Goal: Information Seeking & Learning: Learn about a topic

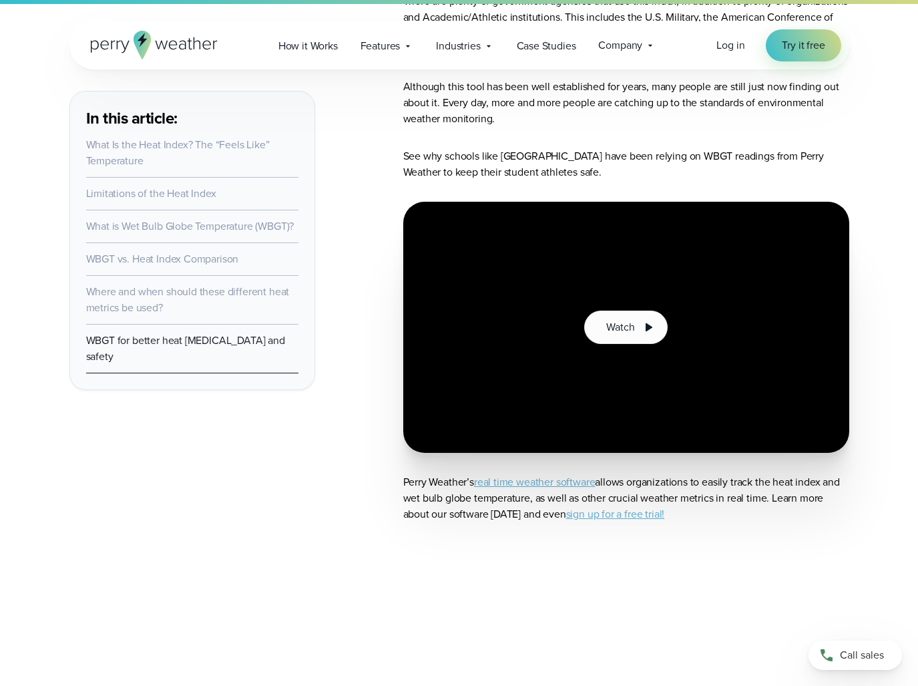
scroll to position [4876, 0]
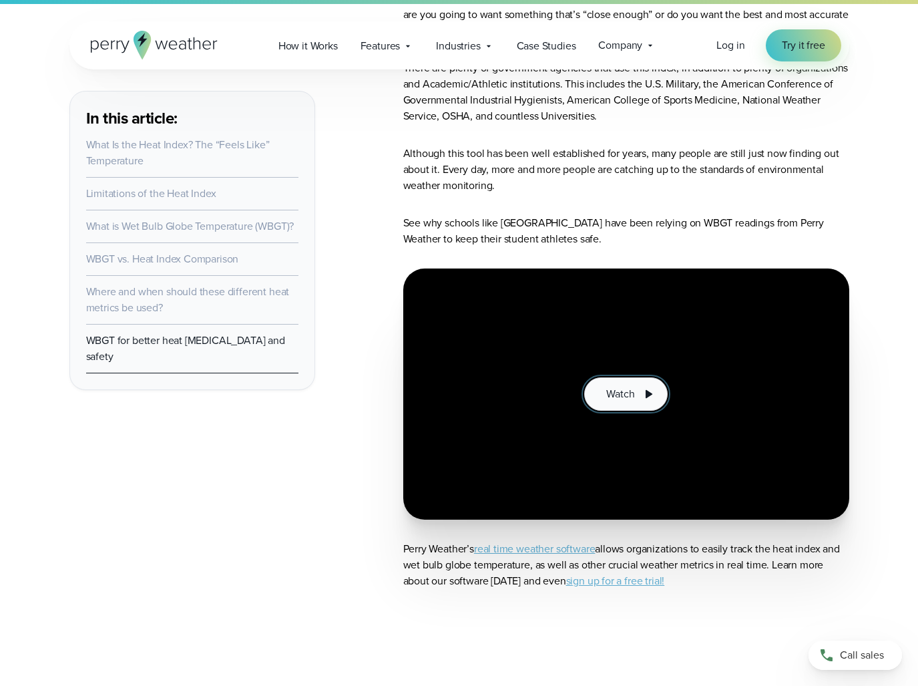
click at [631, 386] on span "Watch" at bounding box center [621, 394] width 28 height 16
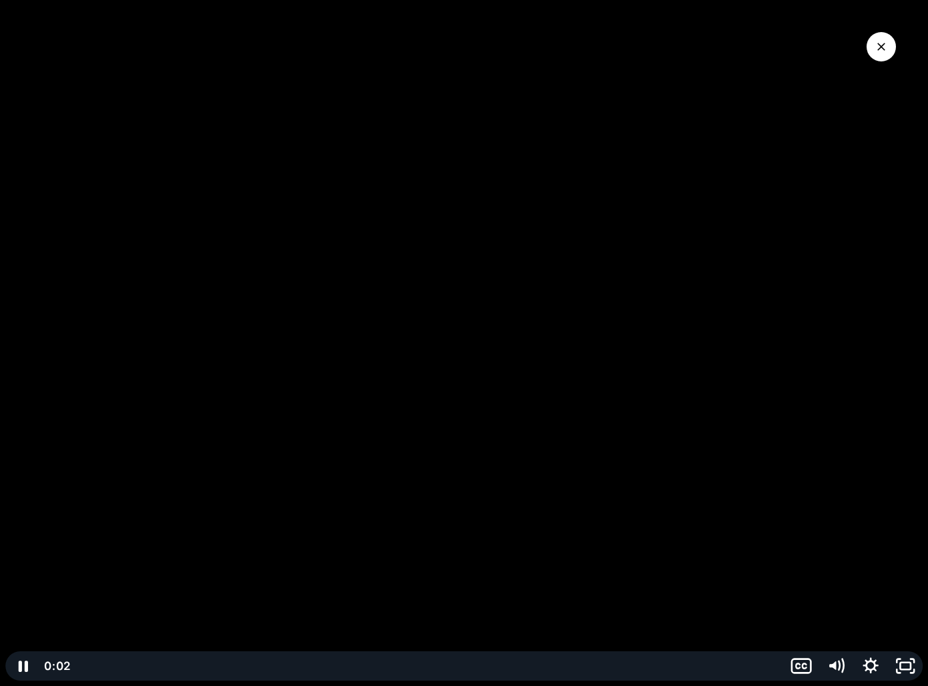
click at [178, 667] on div "Playbar" at bounding box center [428, 665] width 695 height 29
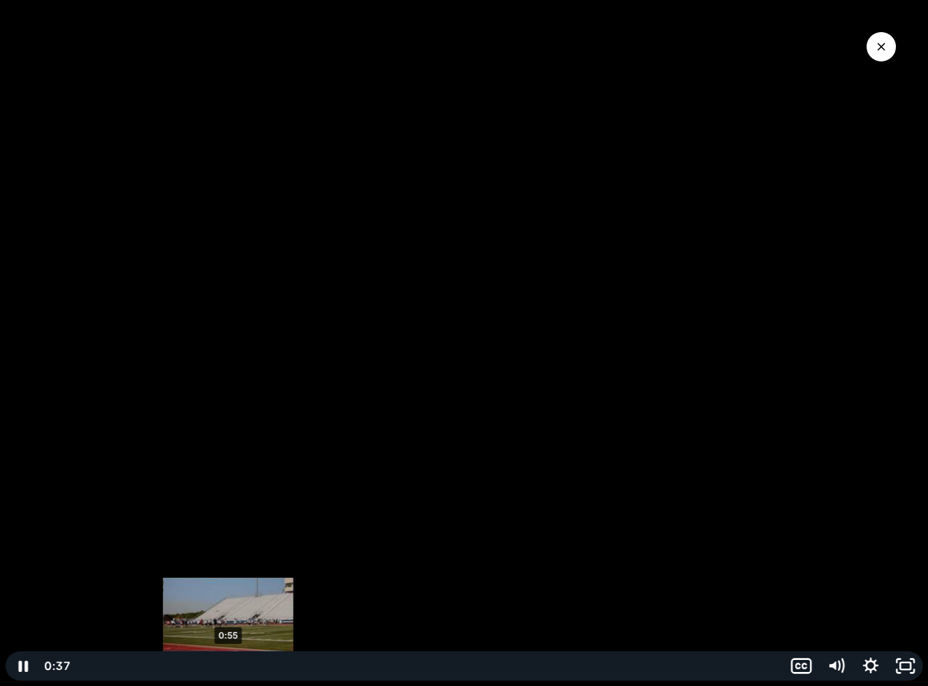
click at [229, 666] on div "0:55" at bounding box center [428, 665] width 695 height 29
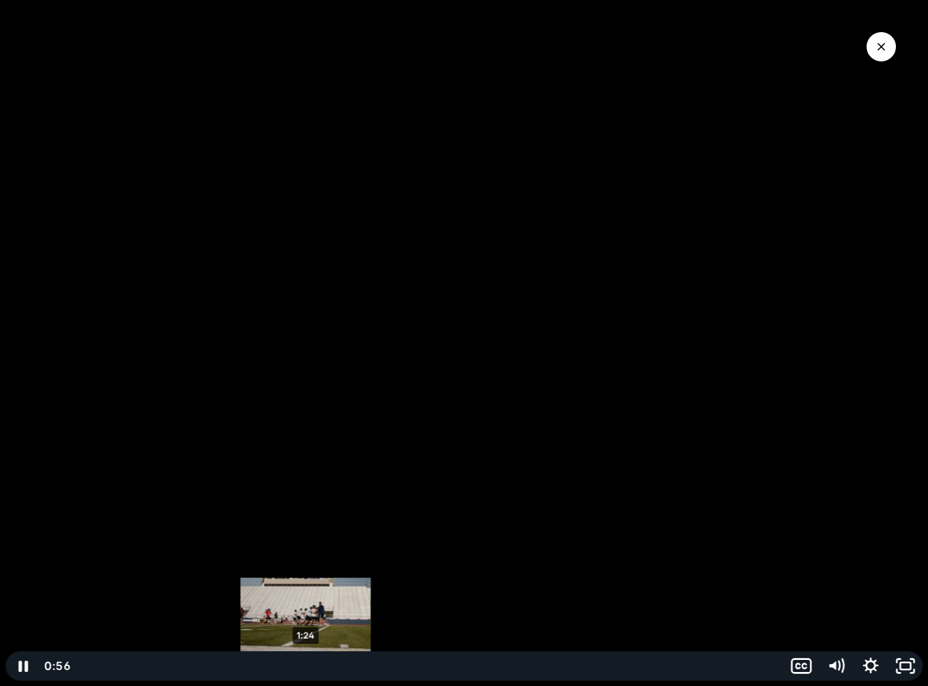
click at [308, 669] on div "1:24" at bounding box center [428, 665] width 695 height 29
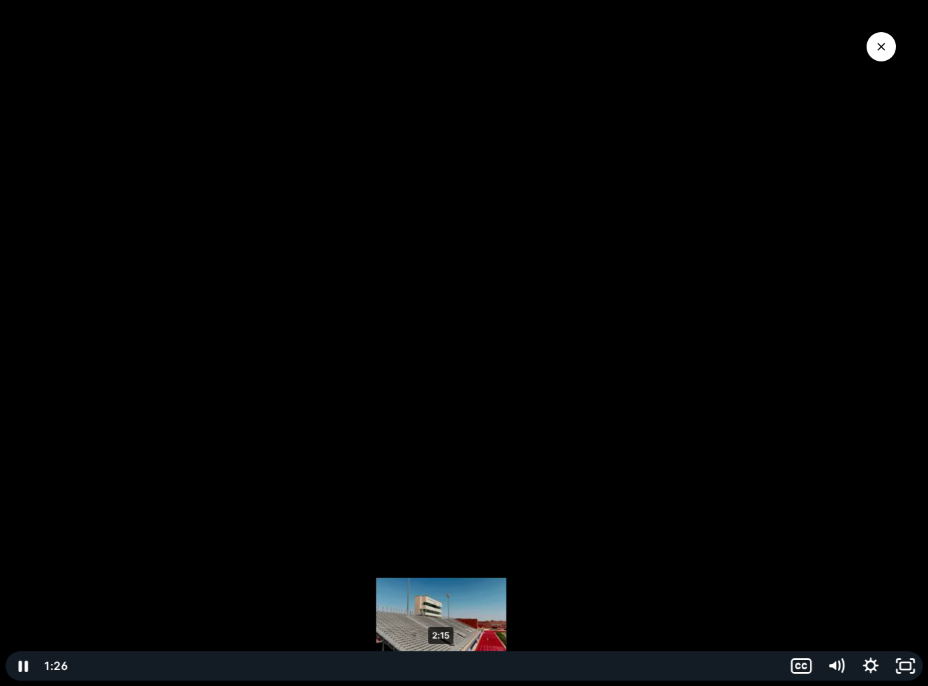
click at [443, 665] on div "2:15" at bounding box center [428, 665] width 695 height 29
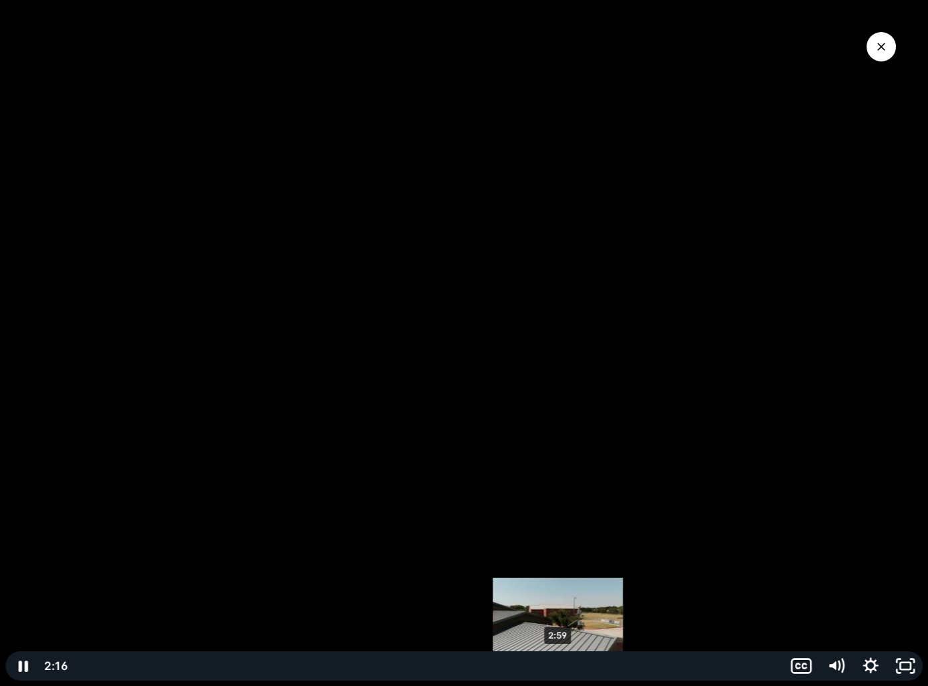
click at [561, 667] on div "2:59" at bounding box center [428, 665] width 695 height 29
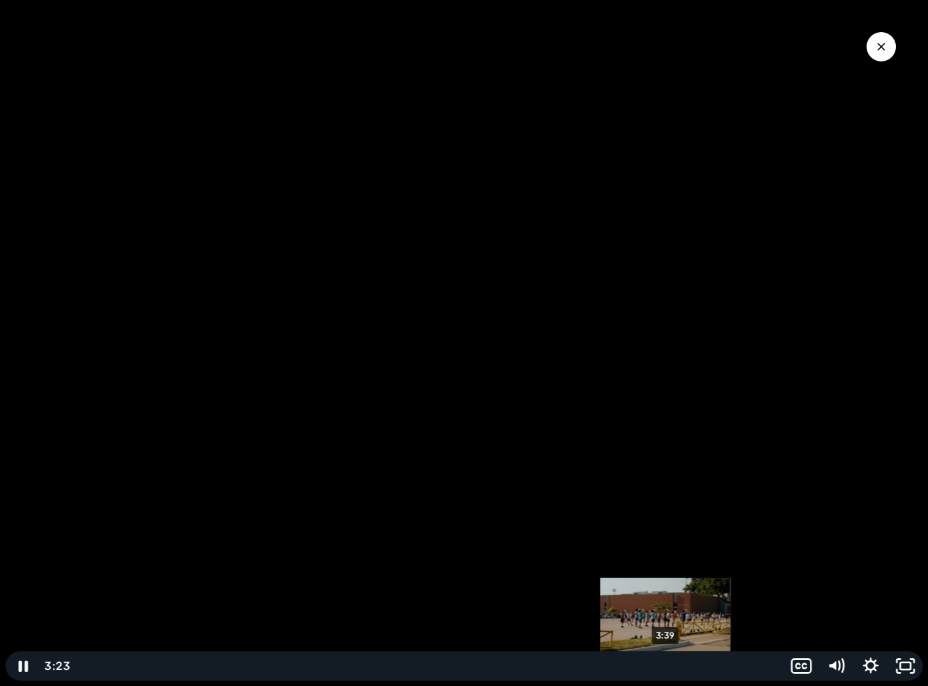
click at [671, 663] on div "3:39" at bounding box center [428, 665] width 695 height 29
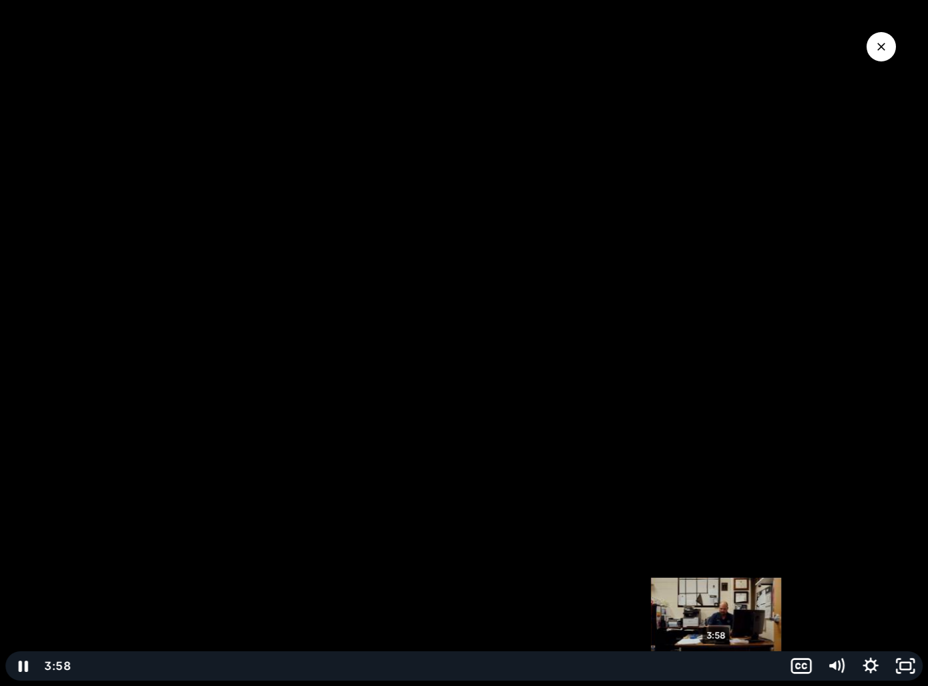
click at [717, 671] on div "3:58" at bounding box center [428, 665] width 695 height 29
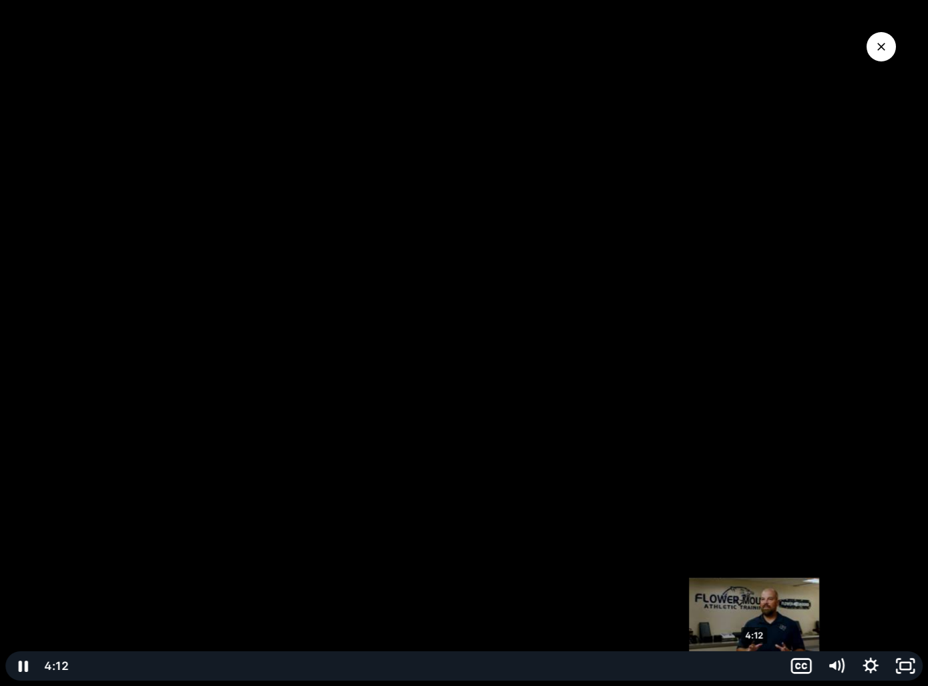
click at [756, 671] on div "4:12" at bounding box center [428, 665] width 695 height 29
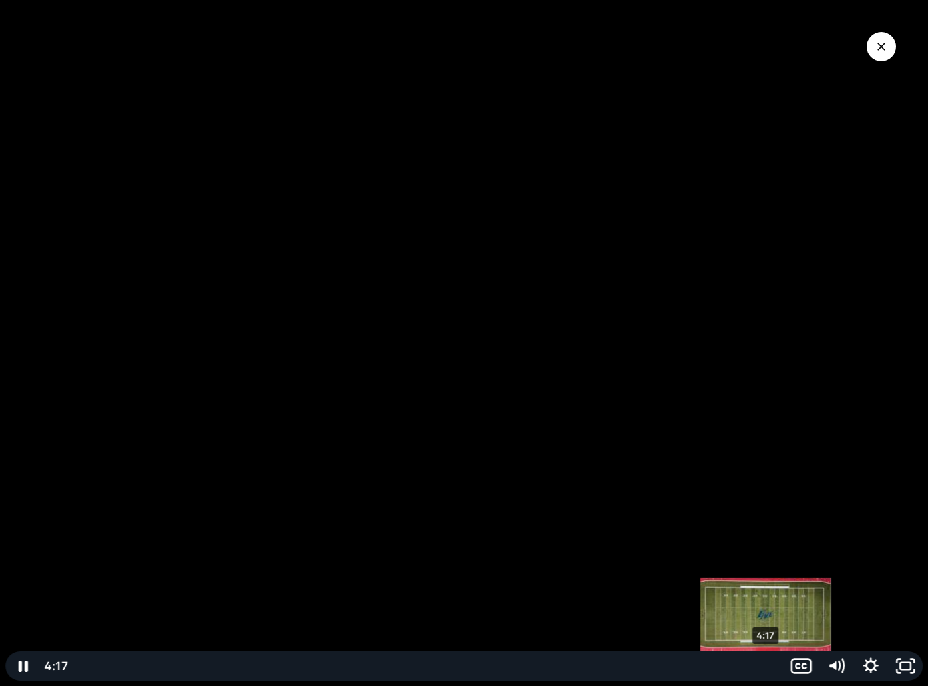
click at [767, 671] on div "4:17" at bounding box center [428, 665] width 695 height 29
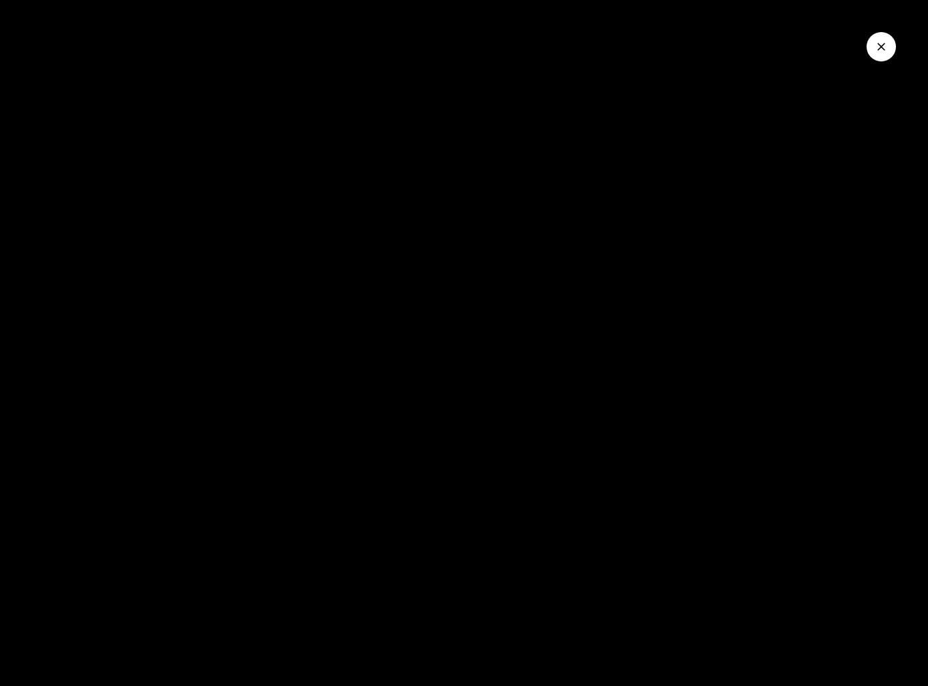
click at [882, 51] on icon "Close Video" at bounding box center [881, 46] width 13 height 13
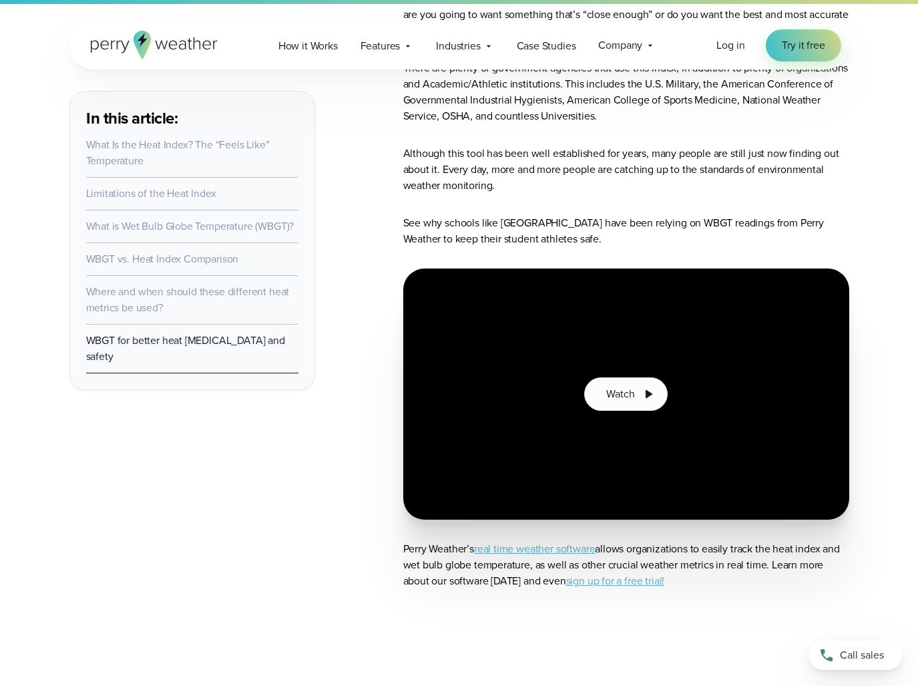
click at [197, 41] on icon at bounding box center [154, 45] width 127 height 29
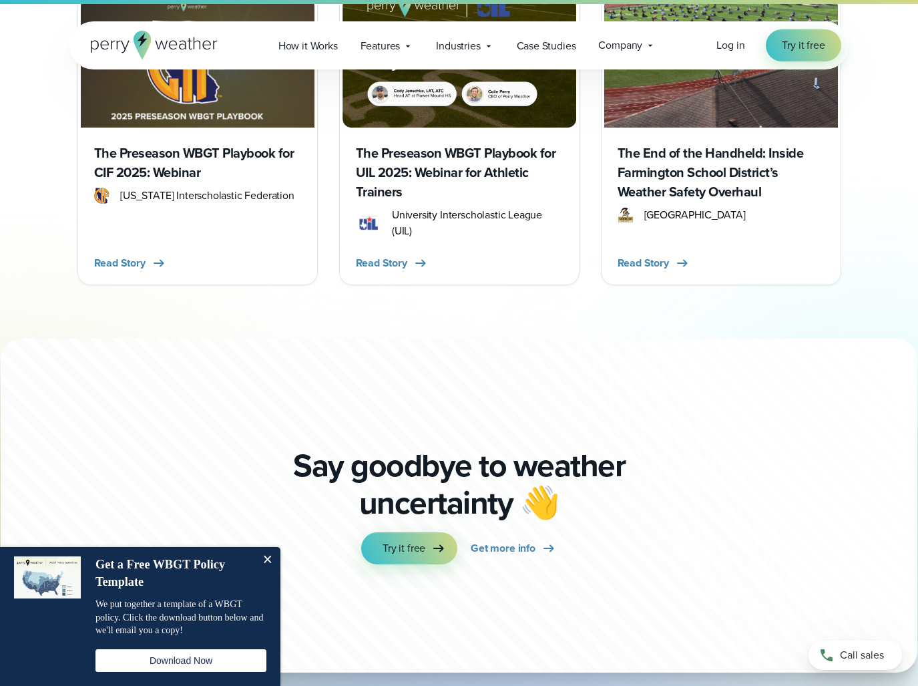
scroll to position [2856, 0]
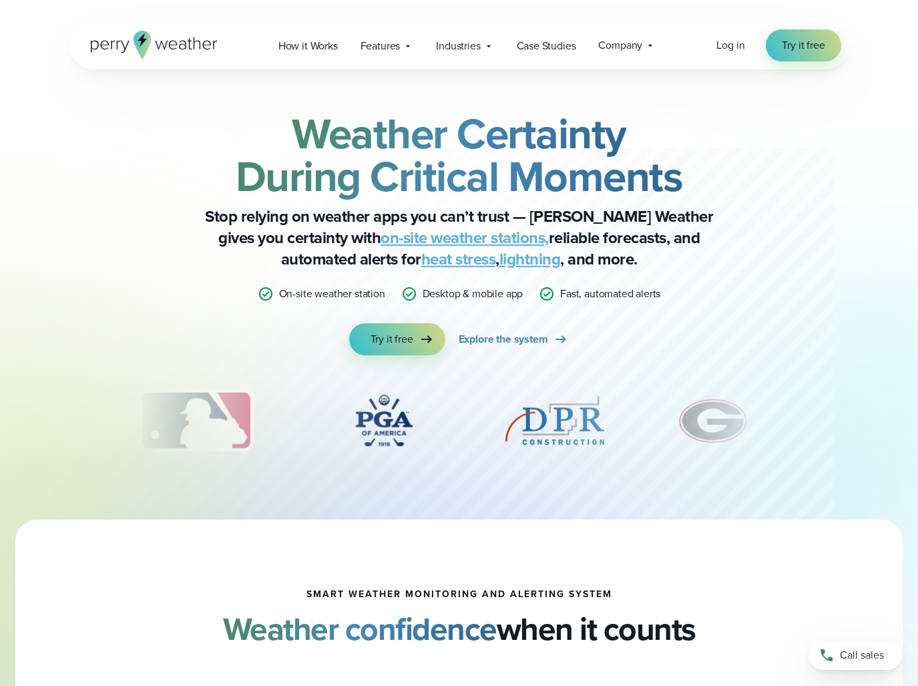
click at [436, 238] on link "on-site weather stations," at bounding box center [465, 238] width 168 height 24
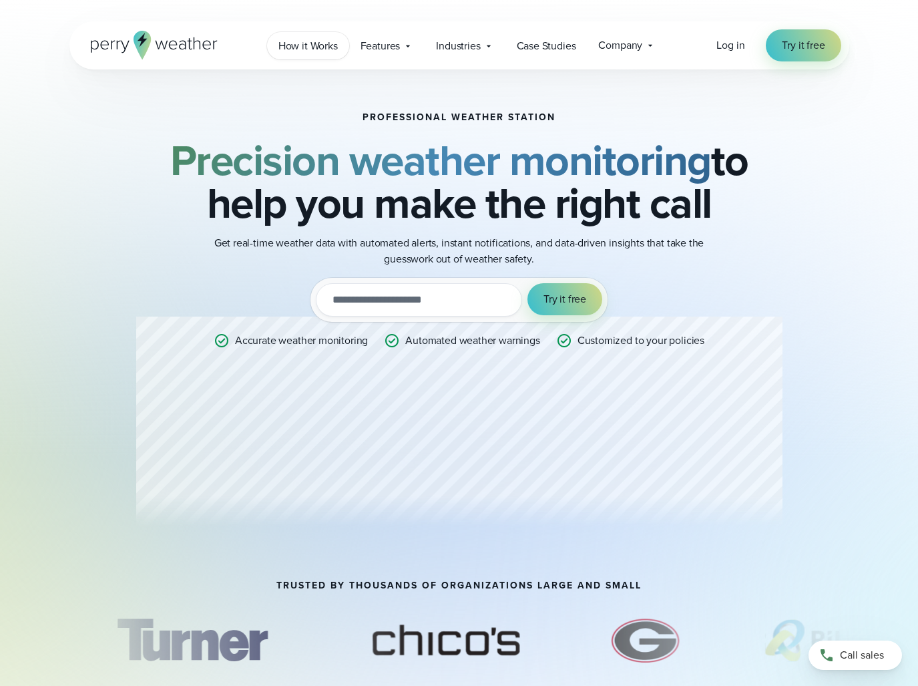
click at [316, 43] on span "How it Works" at bounding box center [308, 46] width 59 height 16
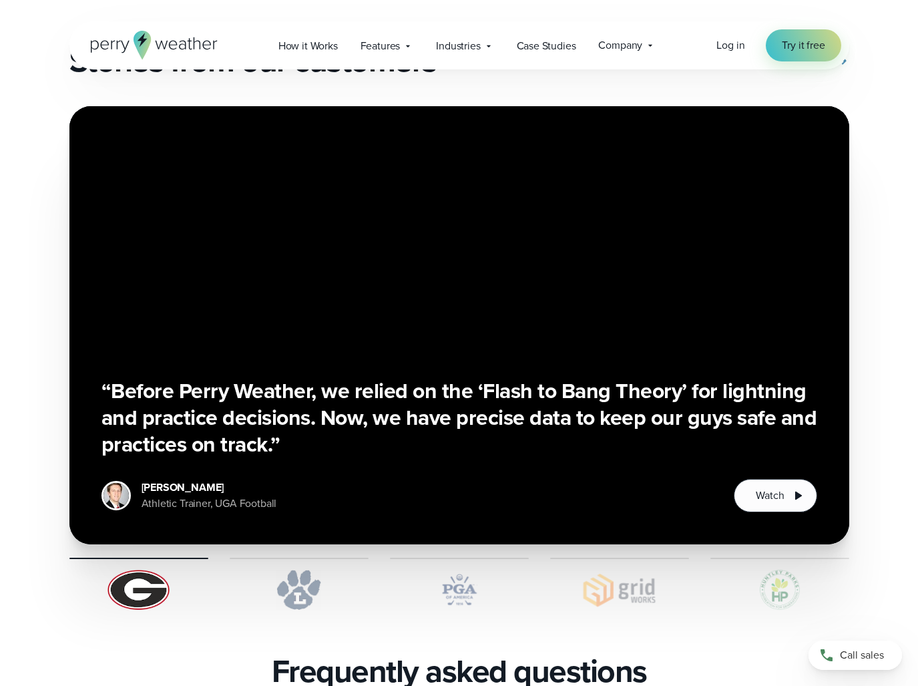
scroll to position [2739, 0]
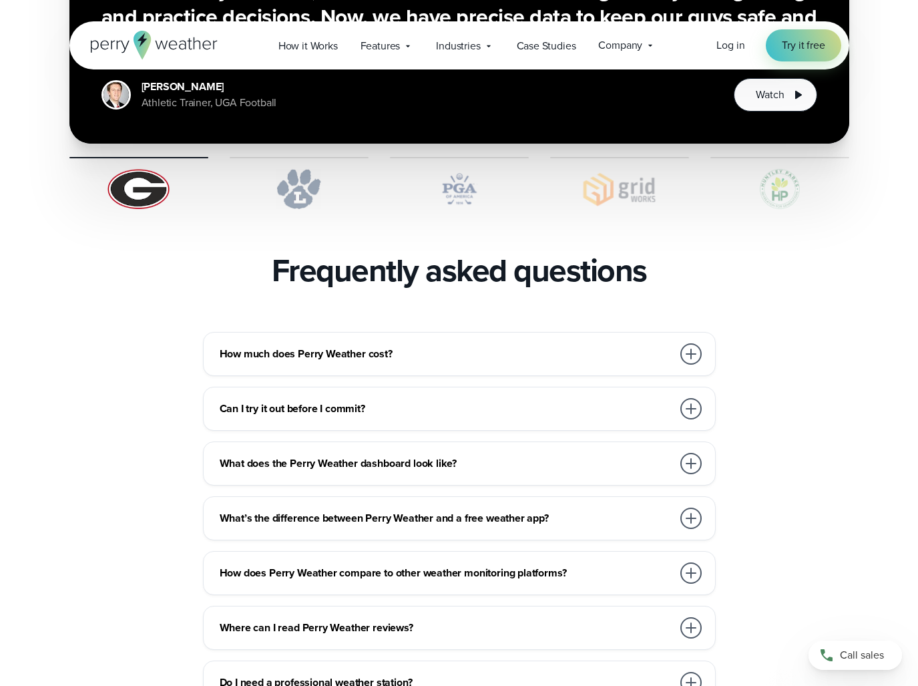
click at [692, 343] on div at bounding box center [691, 353] width 21 height 21
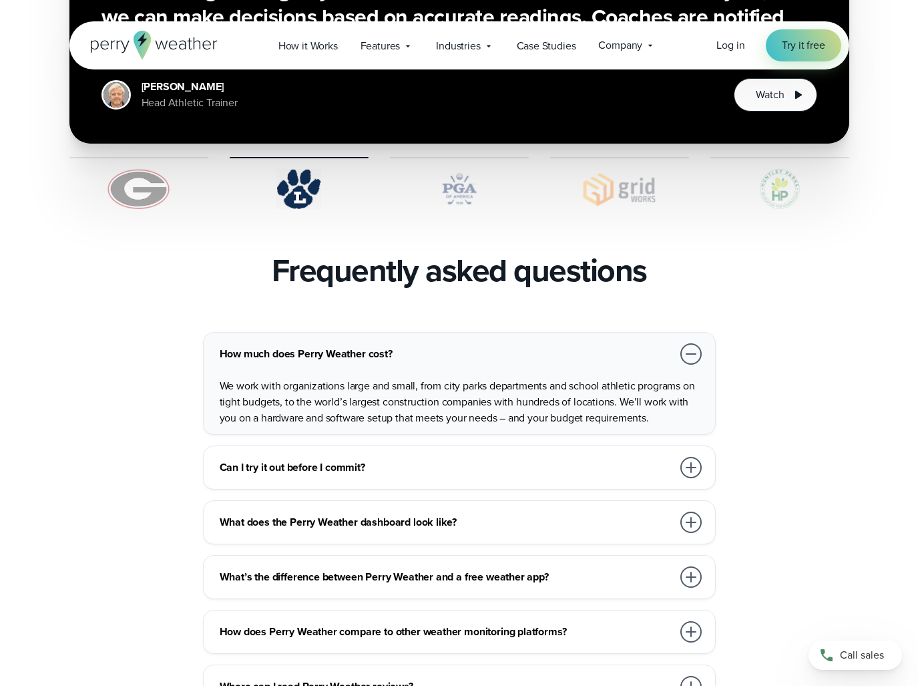
click at [699, 341] on div at bounding box center [691, 354] width 27 height 27
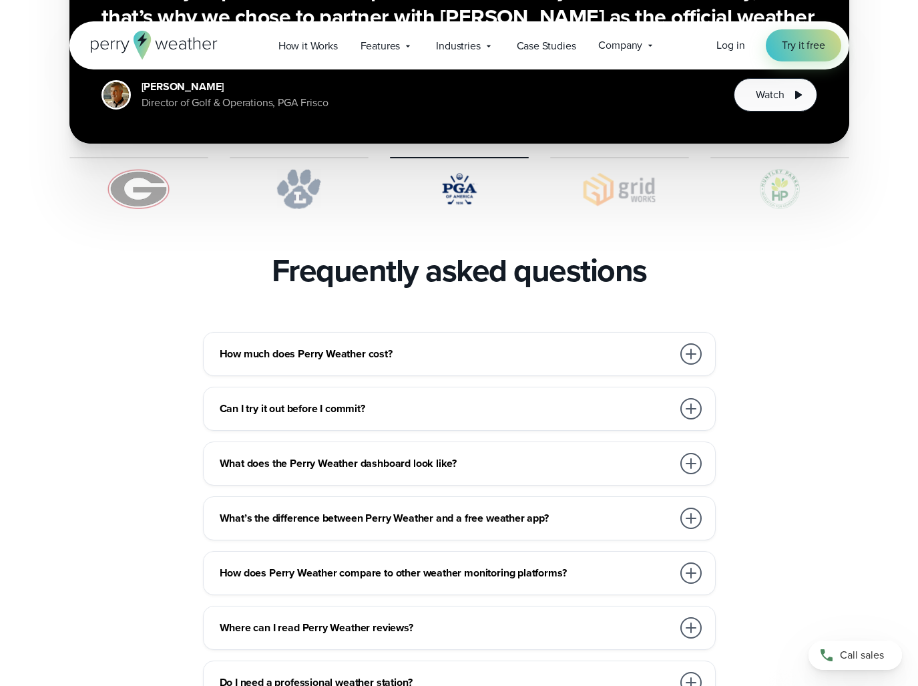
click at [683, 453] on div at bounding box center [691, 463] width 21 height 21
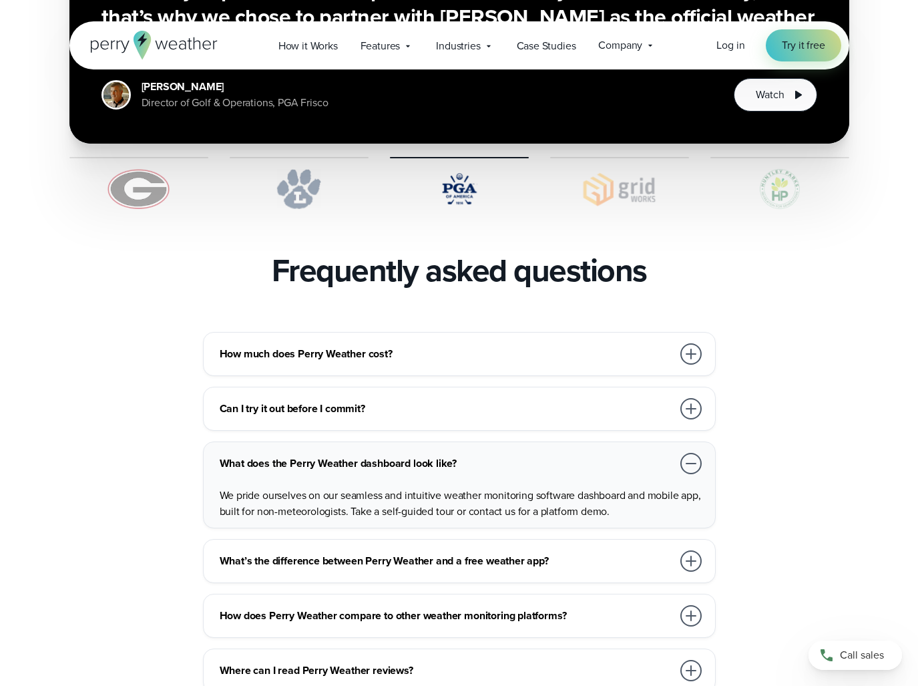
click at [683, 453] on div at bounding box center [691, 463] width 21 height 21
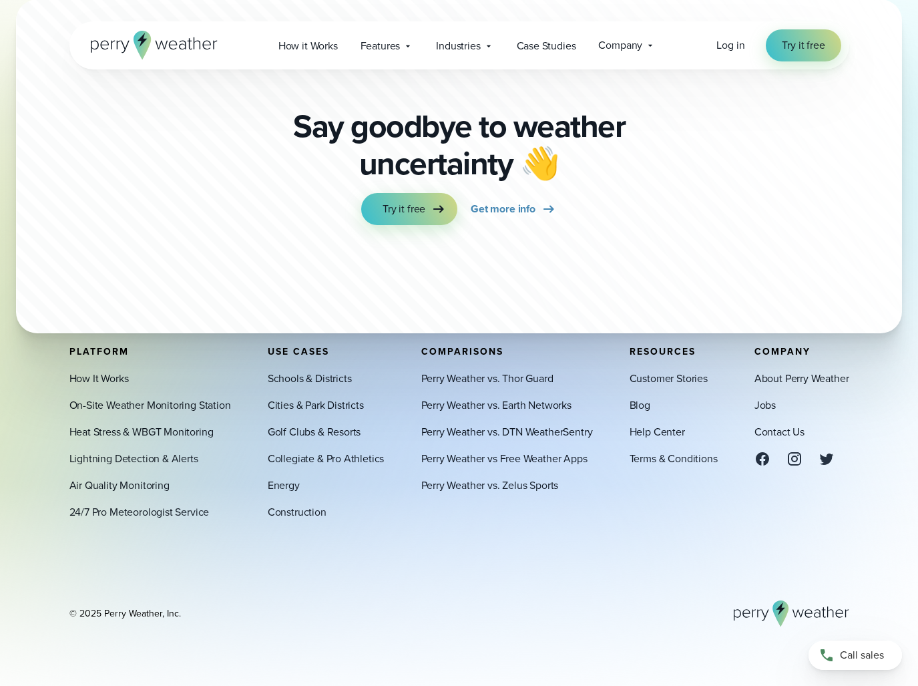
scroll to position [3620, 0]
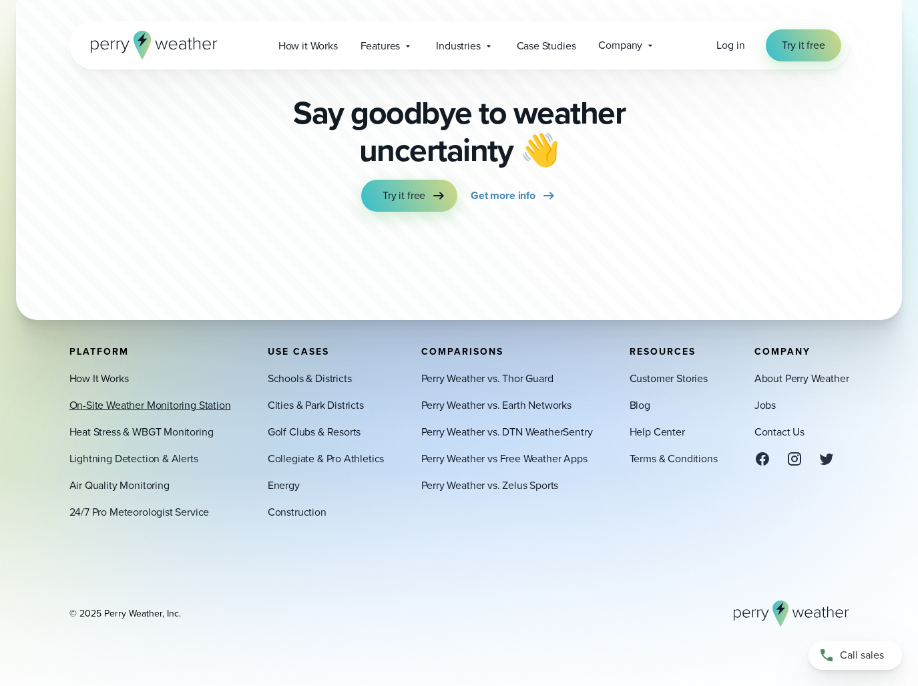
click at [130, 403] on link "On-Site Weather Monitoring Station" at bounding box center [150, 405] width 162 height 16
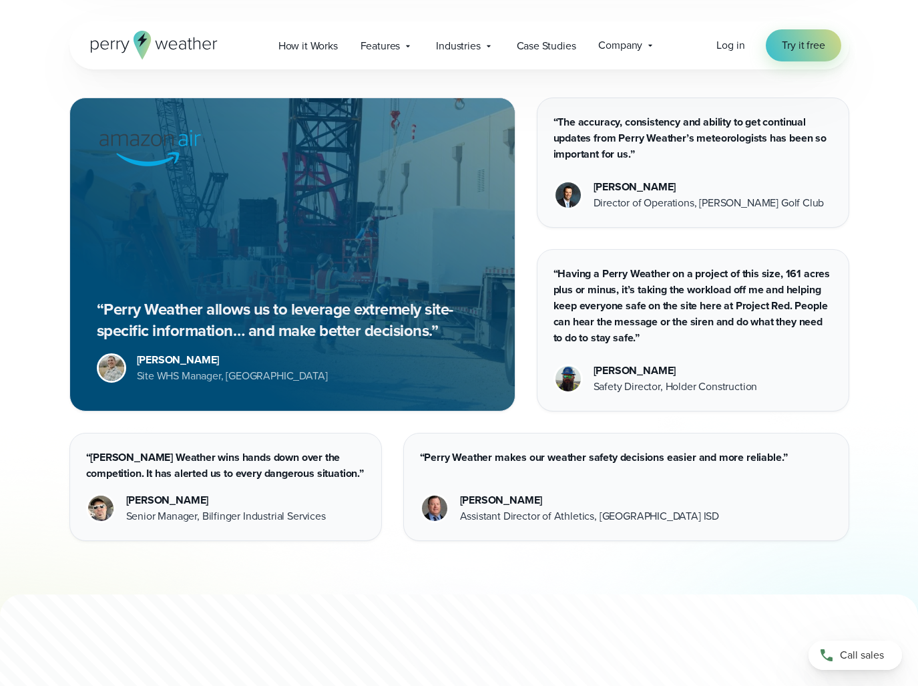
scroll to position [3807, 0]
